Goal: Navigation & Orientation: Understand site structure

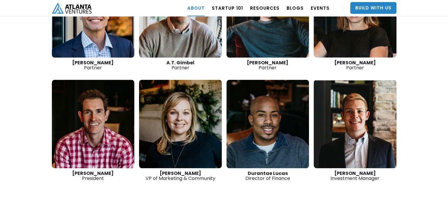
scroll to position [920, 0]
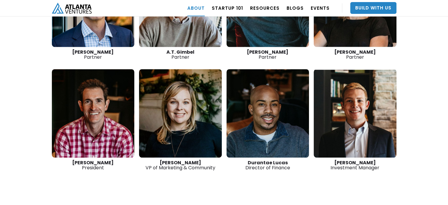
click at [356, 97] on link at bounding box center [354, 113] width 83 height 88
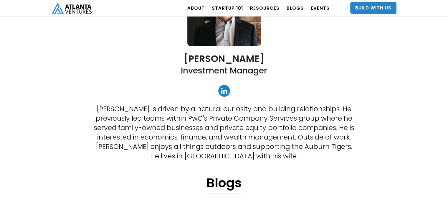
scroll to position [92, 0]
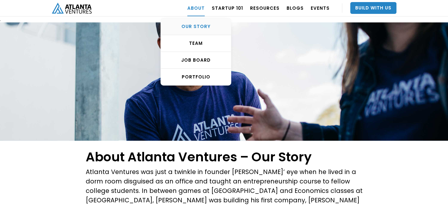
click at [199, 30] on link "OUR STORY" at bounding box center [196, 26] width 70 height 17
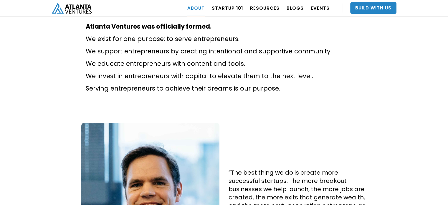
scroll to position [393, 0]
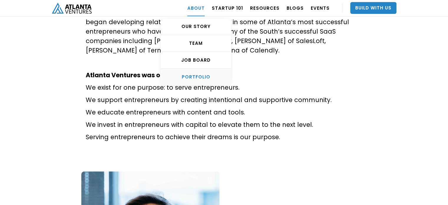
click at [202, 74] on div "PORTFOLIO" at bounding box center [196, 77] width 70 height 6
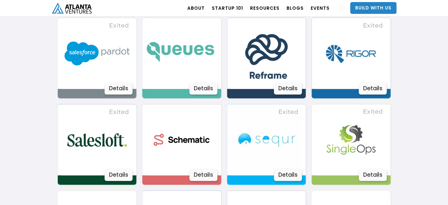
scroll to position [1142, 0]
